Goal: Task Accomplishment & Management: Complete application form

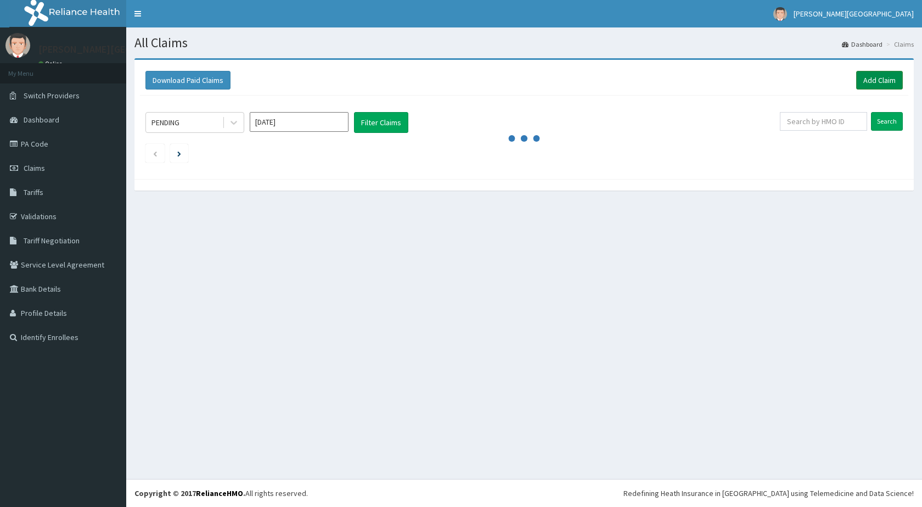
click at [879, 77] on link "Add Claim" at bounding box center [879, 80] width 47 height 19
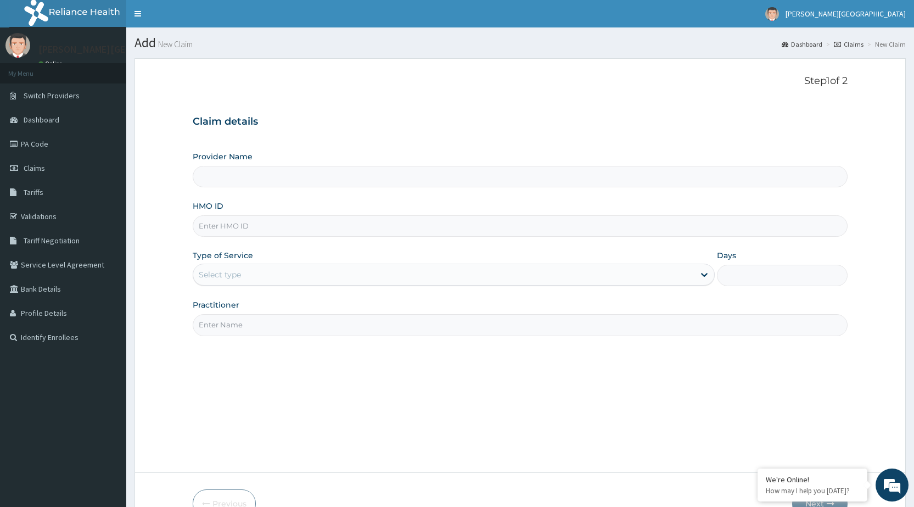
type input "[PERSON_NAME][GEOGRAPHIC_DATA]"
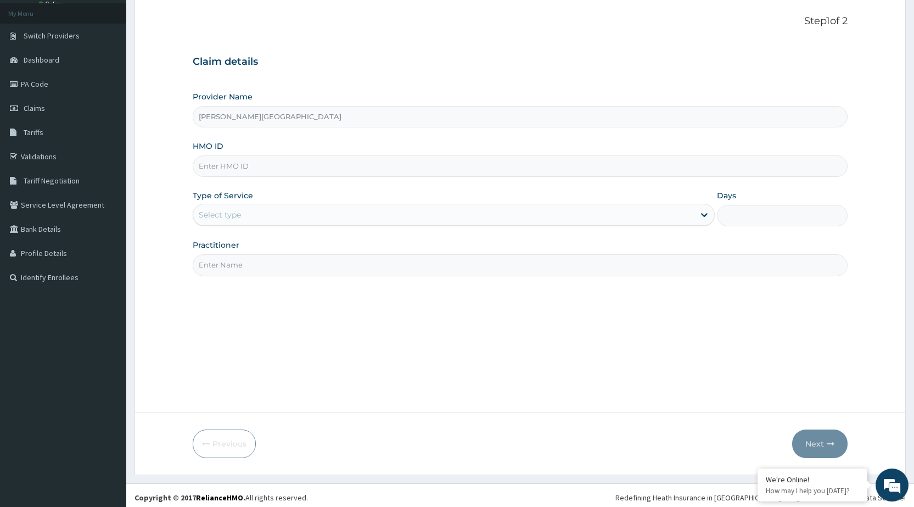
scroll to position [64, 0]
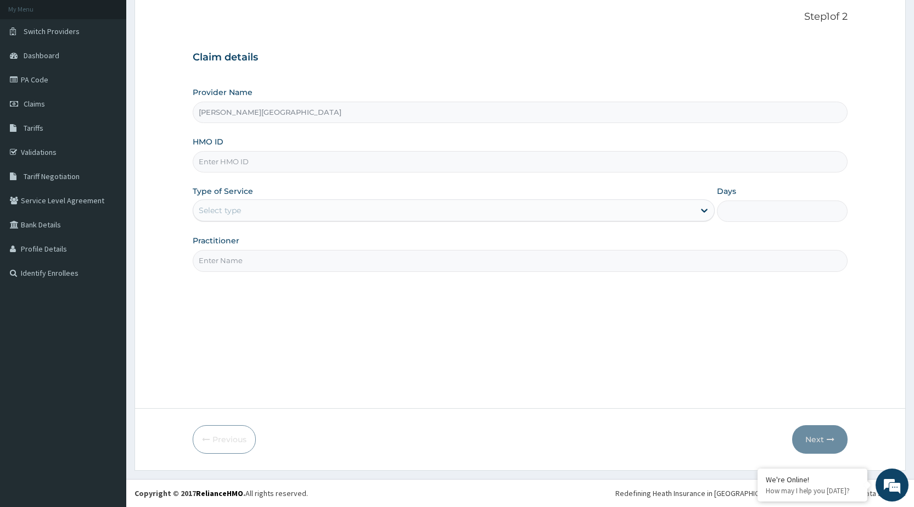
click at [322, 162] on input "HMO ID" at bounding box center [520, 161] width 655 height 21
type input "ELN/20021/A"
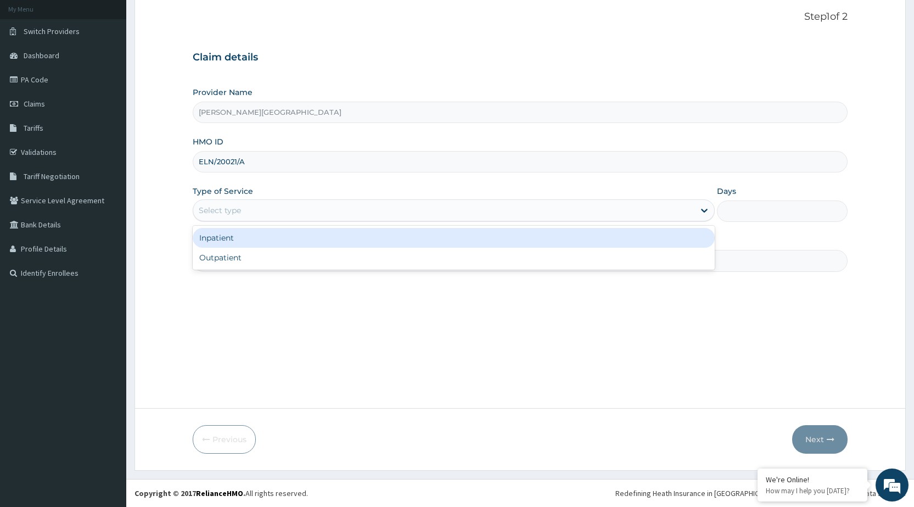
click at [289, 203] on div "Select type" at bounding box center [443, 210] width 501 height 18
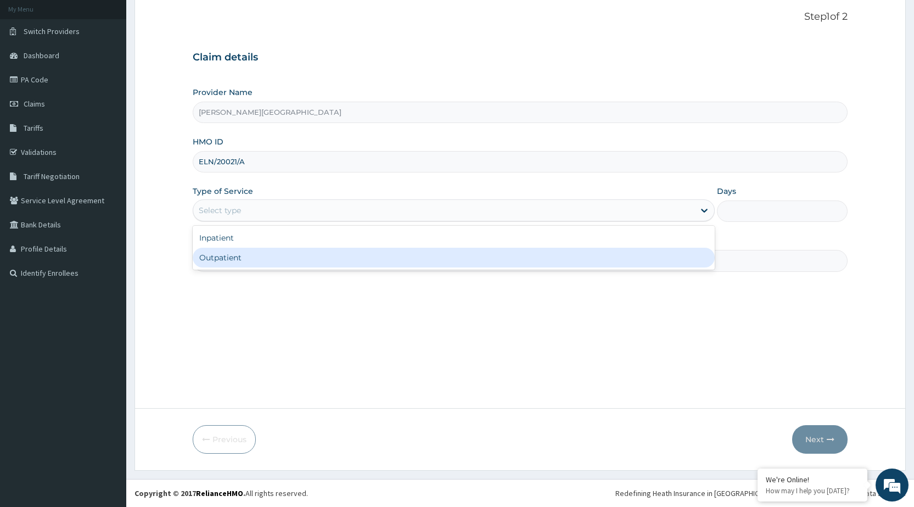
click at [226, 256] on div "Outpatient" at bounding box center [454, 258] width 522 height 20
type input "1"
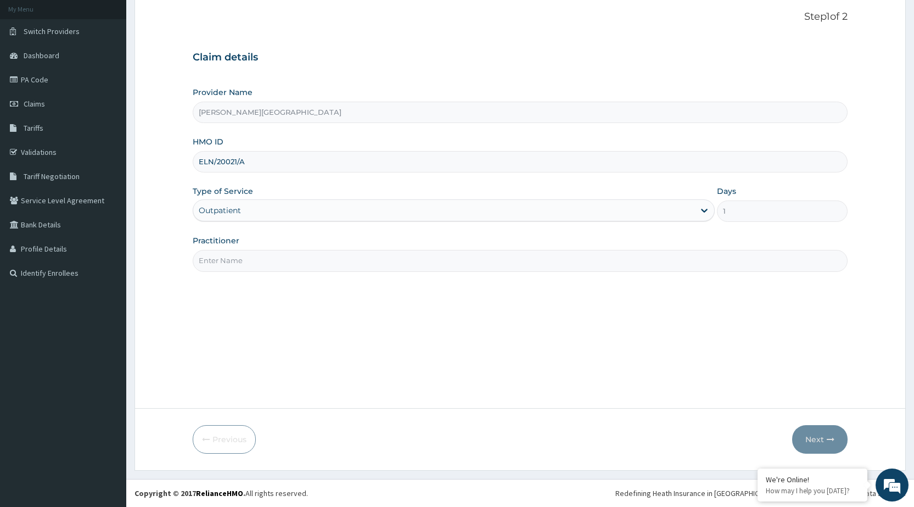
scroll to position [0, 0]
click at [268, 267] on input "Practitioner" at bounding box center [520, 260] width 655 height 21
type input "DR PAT"
click at [815, 439] on button "Next" at bounding box center [819, 439] width 55 height 29
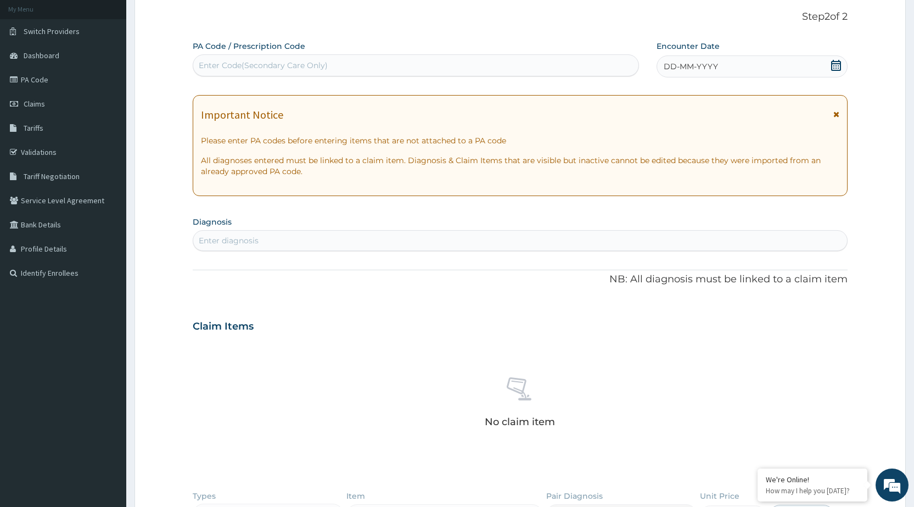
click at [838, 64] on icon at bounding box center [835, 65] width 11 height 11
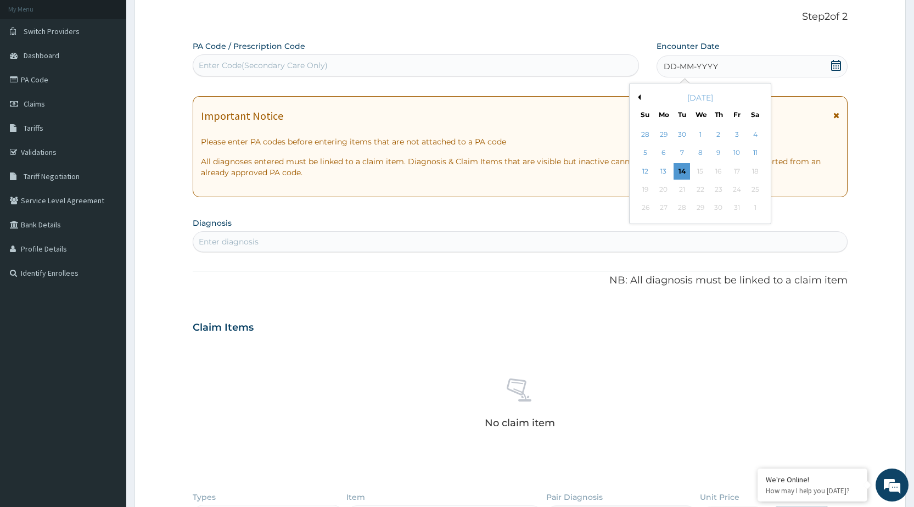
drag, startPoint x: 661, startPoint y: 136, endPoint x: 673, endPoint y: 141, distance: 12.3
drag, startPoint x: 673, startPoint y: 141, endPoint x: 668, endPoint y: 166, distance: 25.7
click at [663, 162] on div "28 29 30 1 2 3 4 5 6 7 8 9 10 11 12 13 14 15 16 17 18 19 20 21 22 23 24 25 26 2…" at bounding box center [700, 172] width 128 height 92
click at [678, 167] on div "14" at bounding box center [681, 171] width 16 height 16
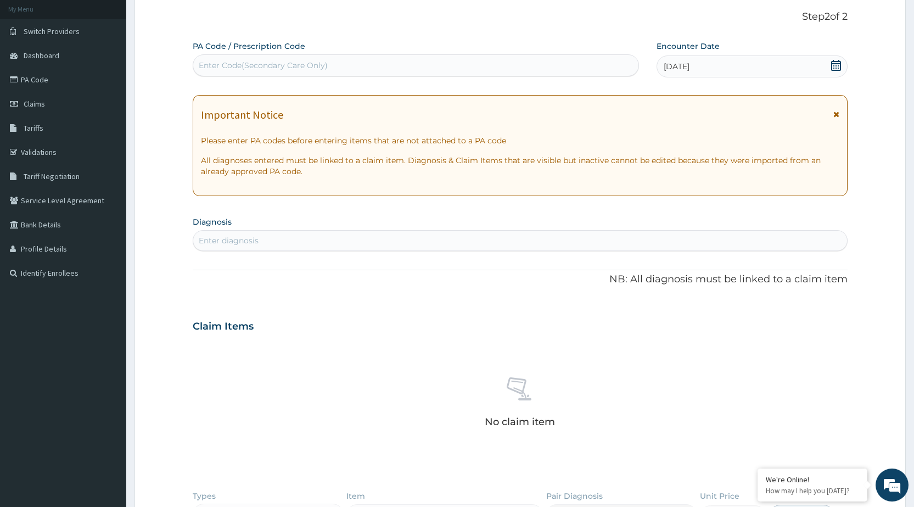
drag, startPoint x: 581, startPoint y: 156, endPoint x: 479, endPoint y: 144, distance: 102.9
drag, startPoint x: 479, startPoint y: 144, endPoint x: 298, endPoint y: 221, distance: 196.8
click at [298, 221] on section "Diagnosis Enter diagnosis" at bounding box center [520, 232] width 655 height 37
click at [290, 235] on div "Enter diagnosis" at bounding box center [520, 241] width 654 height 18
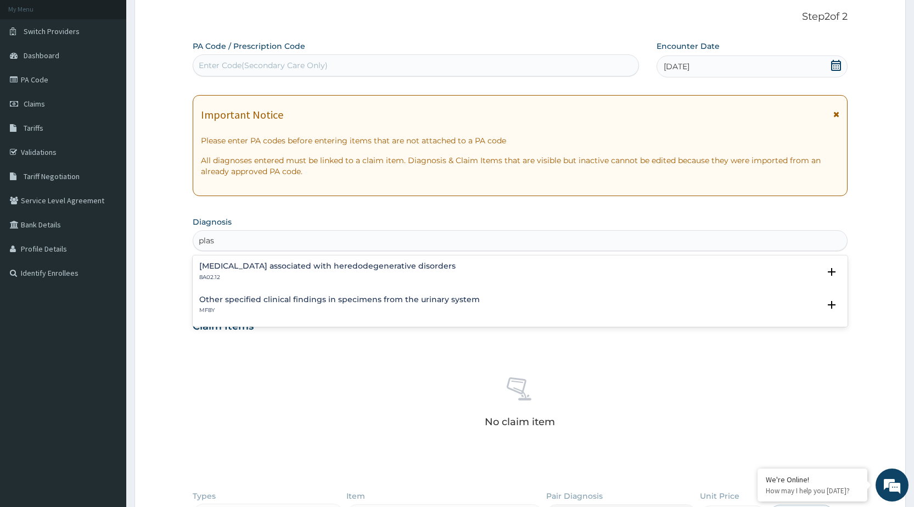
type input "plas"
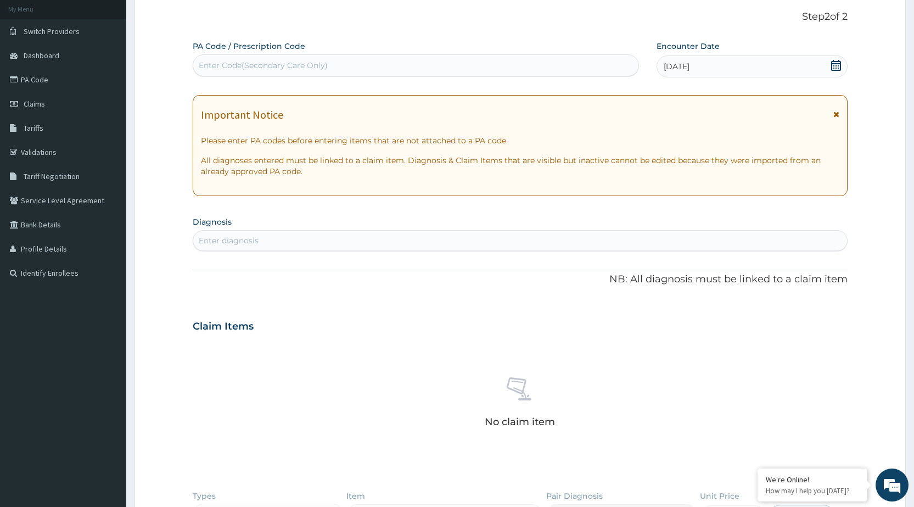
click at [838, 114] on icon at bounding box center [836, 114] width 6 height 8
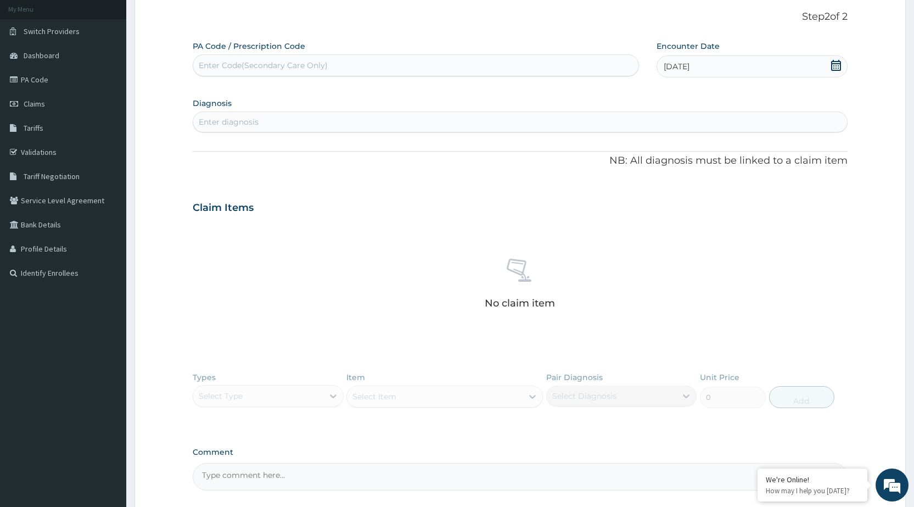
click at [242, 120] on div "Enter diagnosis" at bounding box center [229, 121] width 60 height 11
type input "e"
type input "typhoid"
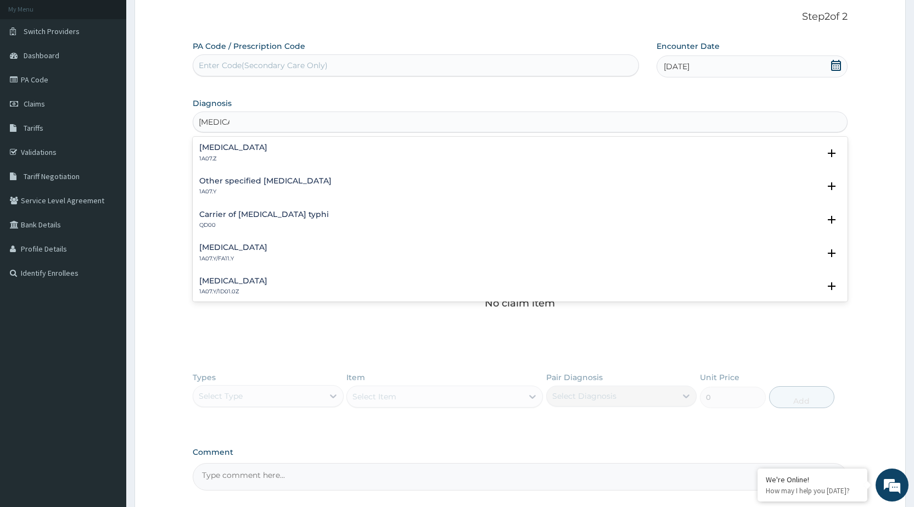
drag, startPoint x: 286, startPoint y: 137, endPoint x: 286, endPoint y: 145, distance: 8.8
click at [286, 144] on div "Typhoid fever, unspecified 1A07.Z Select Status Query Query covers suspected (?…" at bounding box center [520, 219] width 655 height 165
click at [267, 149] on h4 "Typhoid fever, unspecified" at bounding box center [233, 147] width 68 height 8
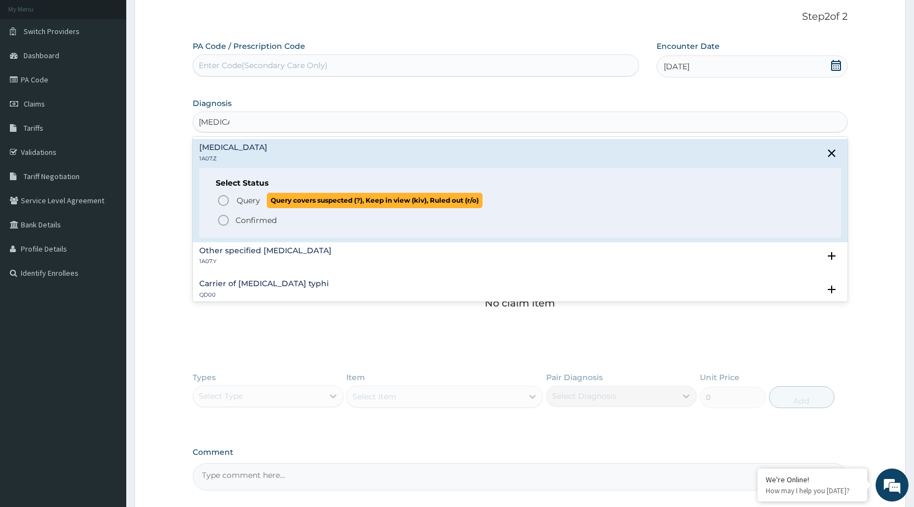
click at [256, 197] on span "Query" at bounding box center [249, 200] width 24 height 11
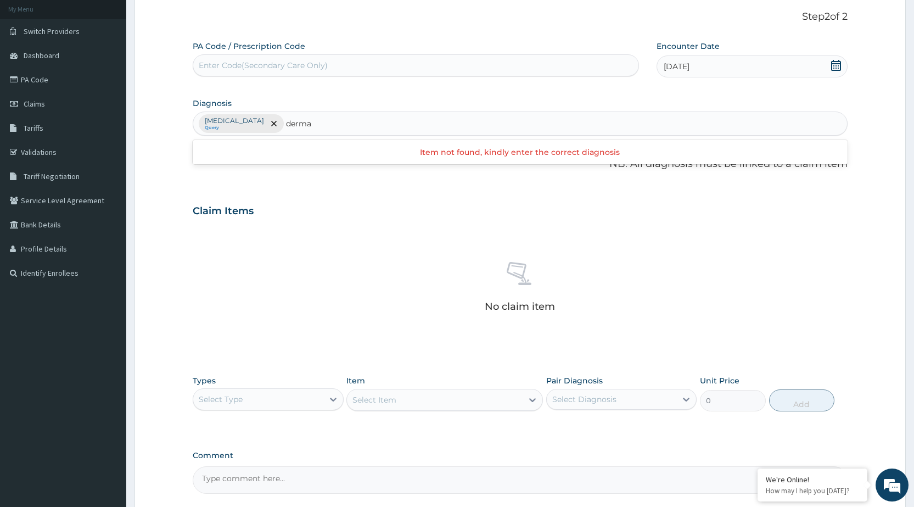
type input "derma"
